Goal: Navigation & Orientation: Find specific page/section

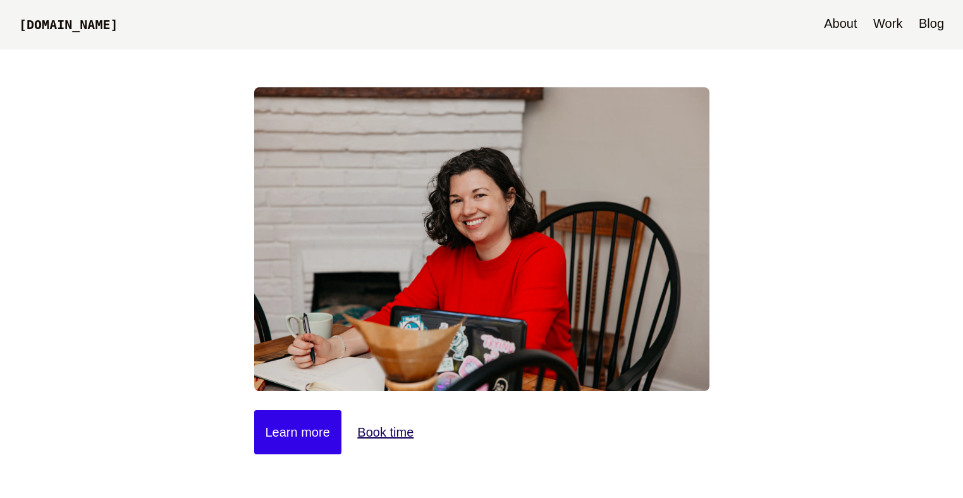
click at [929, 25] on link "Blog" at bounding box center [932, 24] width 38 height 49
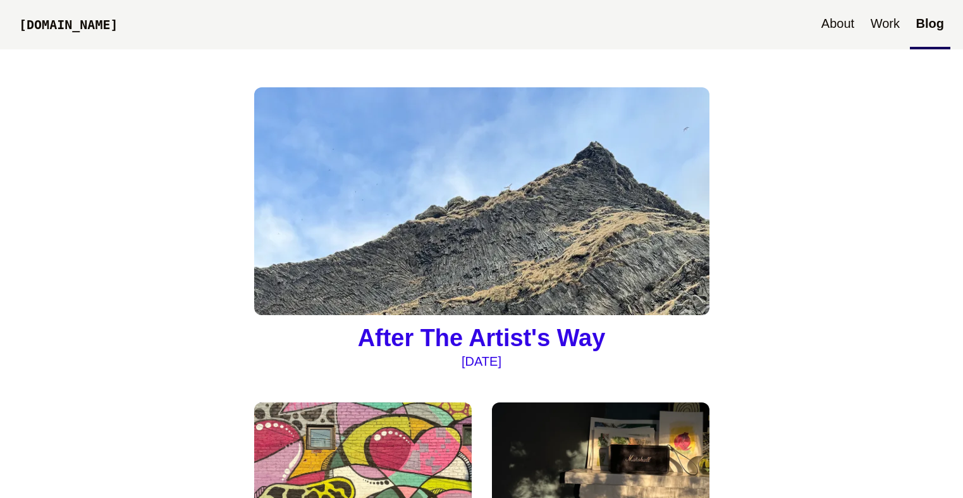
click at [430, 173] on img at bounding box center [481, 201] width 455 height 228
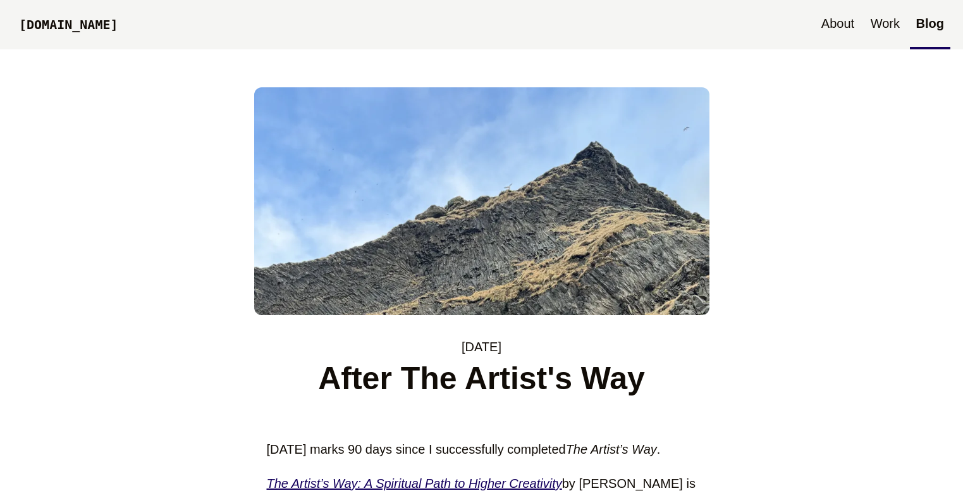
click at [99, 39] on link "[DOMAIN_NAME]" at bounding box center [69, 25] width 112 height 43
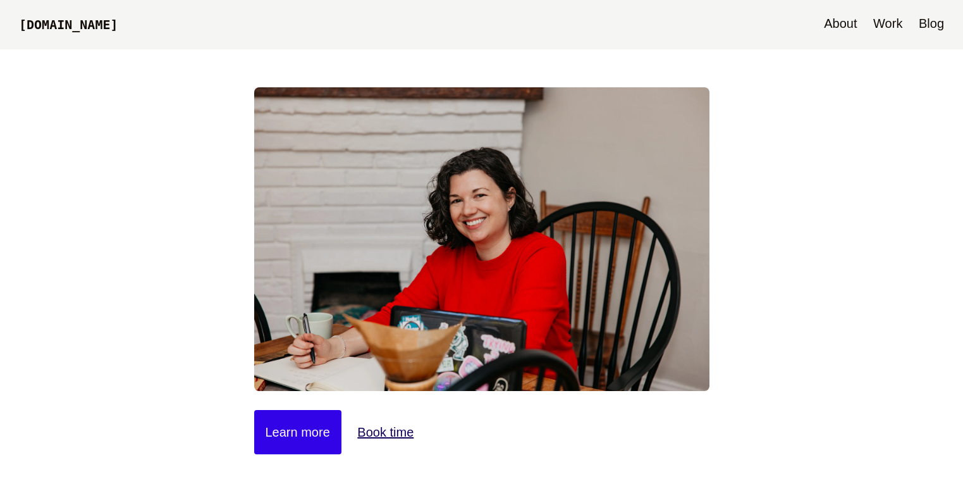
click at [92, 22] on link "[DOMAIN_NAME]" at bounding box center [69, 25] width 112 height 43
